Goal: Information Seeking & Learning: Learn about a topic

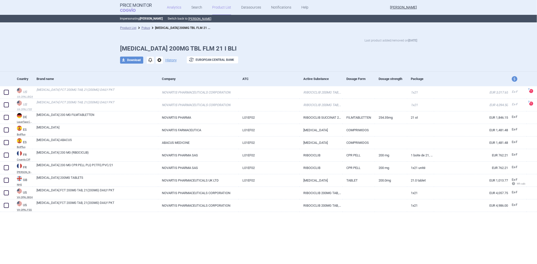
click at [175, 6] on link "Analytics" at bounding box center [174, 7] width 14 height 15
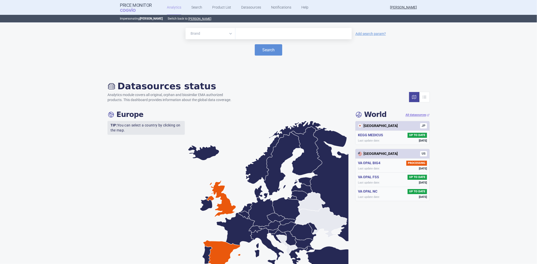
click at [253, 38] on div at bounding box center [293, 33] width 116 height 11
type input "xelod"
click at [268, 52] on button "Search" at bounding box center [268, 49] width 27 height 11
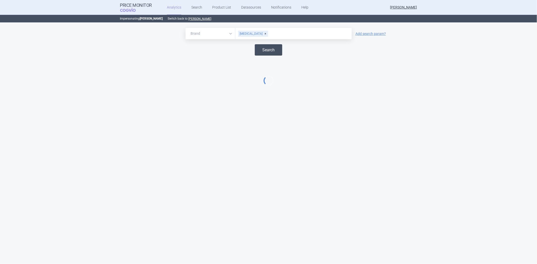
select select "EUR"
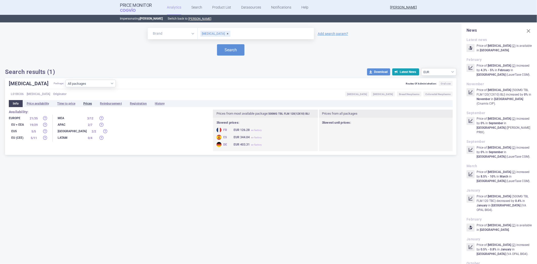
click at [87, 106] on li "Prices" at bounding box center [87, 103] width 17 height 7
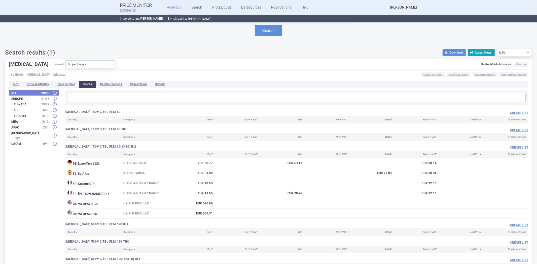
scroll to position [5, 0]
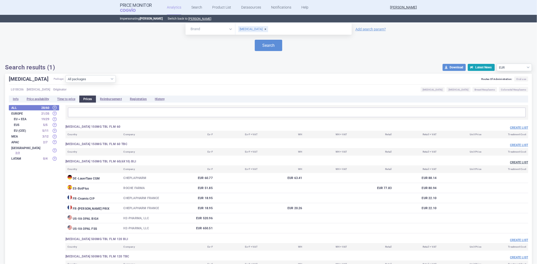
click at [510, 162] on button "Create list" at bounding box center [519, 163] width 18 height 4
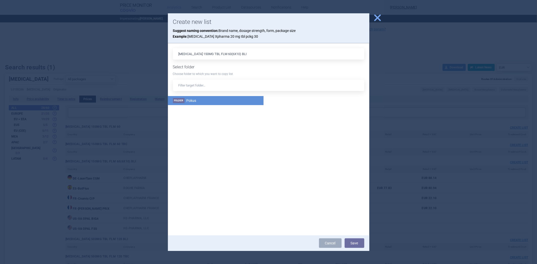
click at [199, 100] on li "Folder Pokus" at bounding box center [216, 100] width 96 height 9
click at [348, 244] on button "Save" at bounding box center [355, 244] width 20 height 10
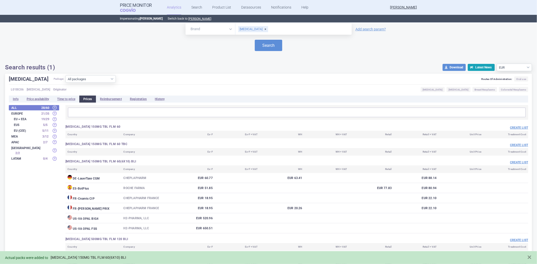
click at [102, 257] on link "[MEDICAL_DATA] 150MG TBL FLM 60(6X10) BLI" at bounding box center [89, 258] width 76 height 4
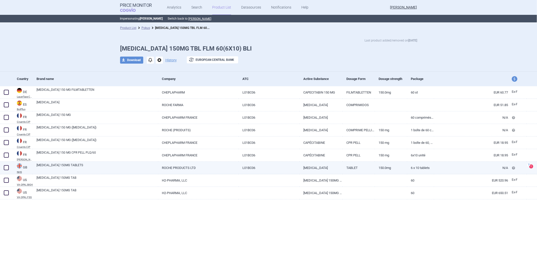
click at [126, 172] on link "[MEDICAL_DATA] 150MG TABLETS" at bounding box center [98, 167] width 122 height 9
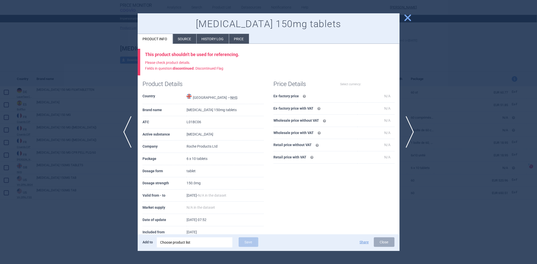
select select "EUR"
click at [408, 15] on span "close" at bounding box center [407, 17] width 9 height 9
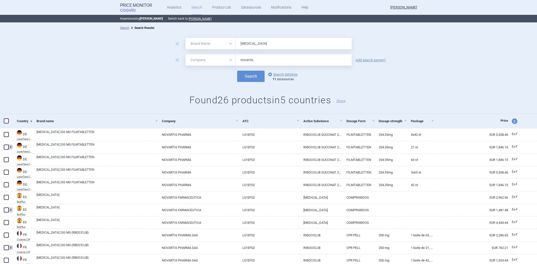
select select "brandName"
select select "mah"
click at [176, 60] on span "remove" at bounding box center [177, 60] width 7 height 7
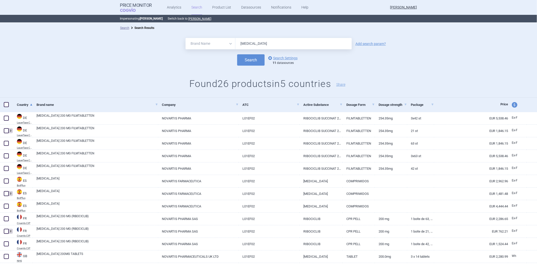
click at [246, 41] on input "[MEDICAL_DATA]" at bounding box center [293, 43] width 116 height 11
type input "[MEDICAL_DATA]"
click at [237, 54] on button "Search" at bounding box center [250, 59] width 27 height 11
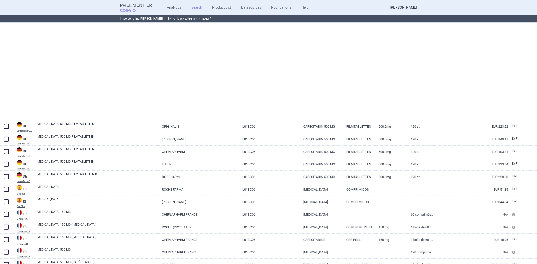
scroll to position [196, 0]
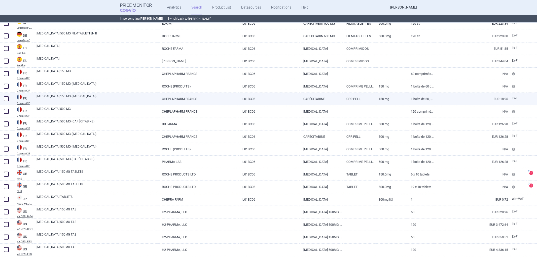
click at [144, 94] on link "[MEDICAL_DATA] 150 MG ([MEDICAL_DATA])" at bounding box center [98, 98] width 122 height 9
select select "EUR"
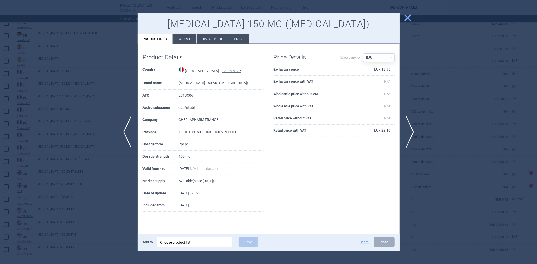
click at [198, 41] on li "History log" at bounding box center [213, 39] width 32 height 10
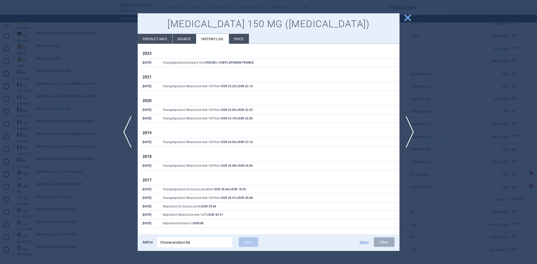
scroll to position [9, 0]
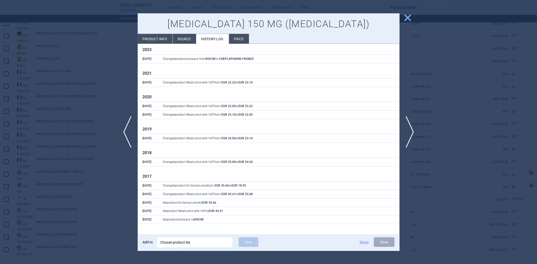
click at [86, 69] on div at bounding box center [268, 132] width 537 height 264
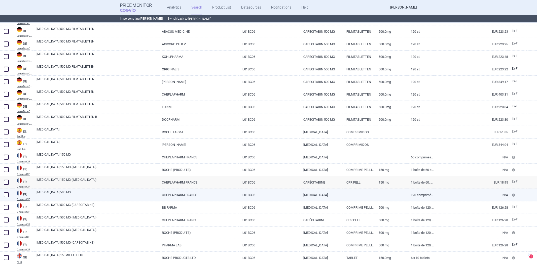
scroll to position [112, 0]
